Goal: Check status

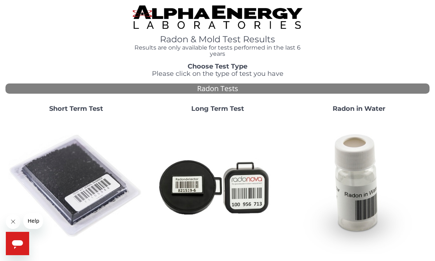
click at [88, 190] on img at bounding box center [76, 186] width 136 height 136
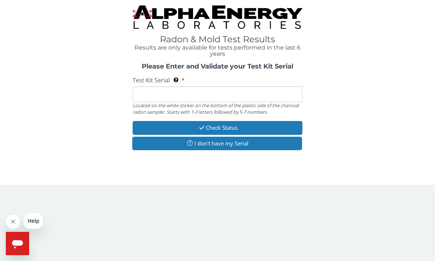
click at [147, 97] on input "Test Kit Serial Located on the white sticker on the bottom of the plastic side …" at bounding box center [218, 94] width 170 height 16
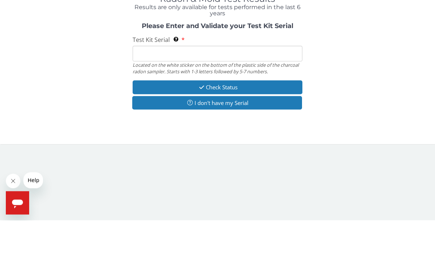
paste input "FE234933"
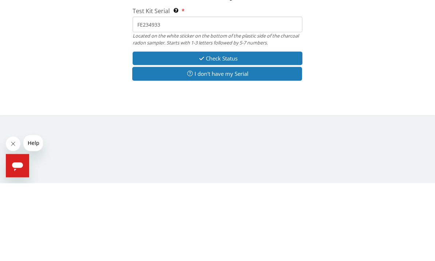
type input "FE234933"
click at [167, 129] on button "Check Status" at bounding box center [218, 135] width 170 height 13
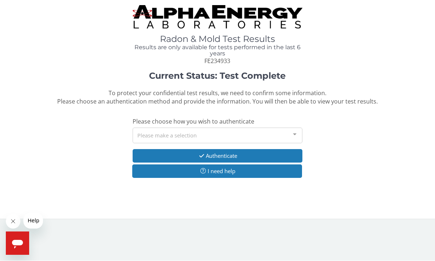
click at [144, 134] on div "Please make a selection" at bounding box center [218, 136] width 170 height 16
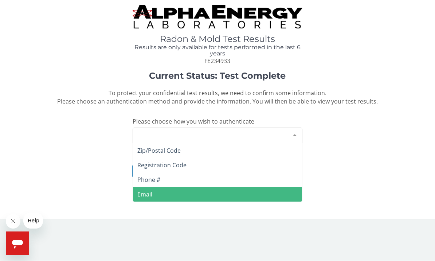
click at [144, 194] on span "Email" at bounding box center [144, 195] width 15 height 8
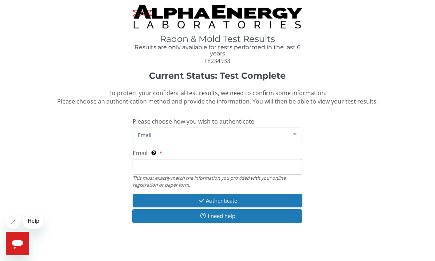
click at [143, 171] on input "Email This must exactly match the information you provided with your online reg…" at bounding box center [218, 167] width 170 height 16
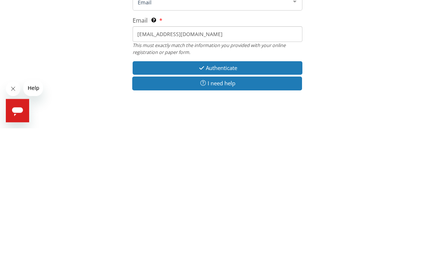
type input "[EMAIL_ADDRESS][DOMAIN_NAME]"
click at [250, 194] on button "Authenticate" at bounding box center [218, 200] width 170 height 13
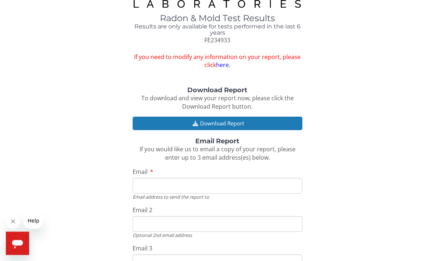
scroll to position [22, 0]
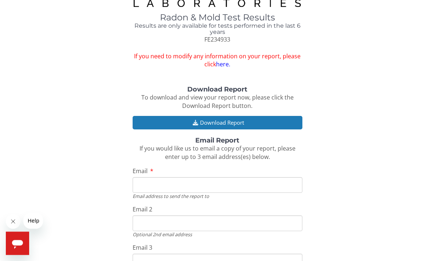
click at [140, 117] on button "Download Report" at bounding box center [218, 122] width 170 height 13
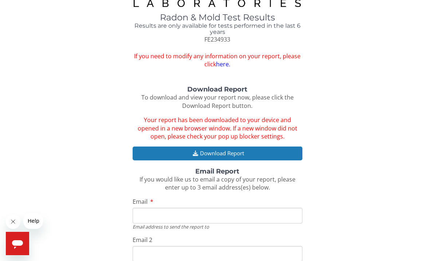
scroll to position [47, 0]
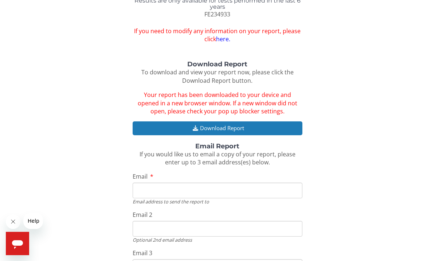
click at [251, 122] on button "Download Report" at bounding box center [218, 127] width 170 height 13
